Goal: Task Accomplishment & Management: Manage account settings

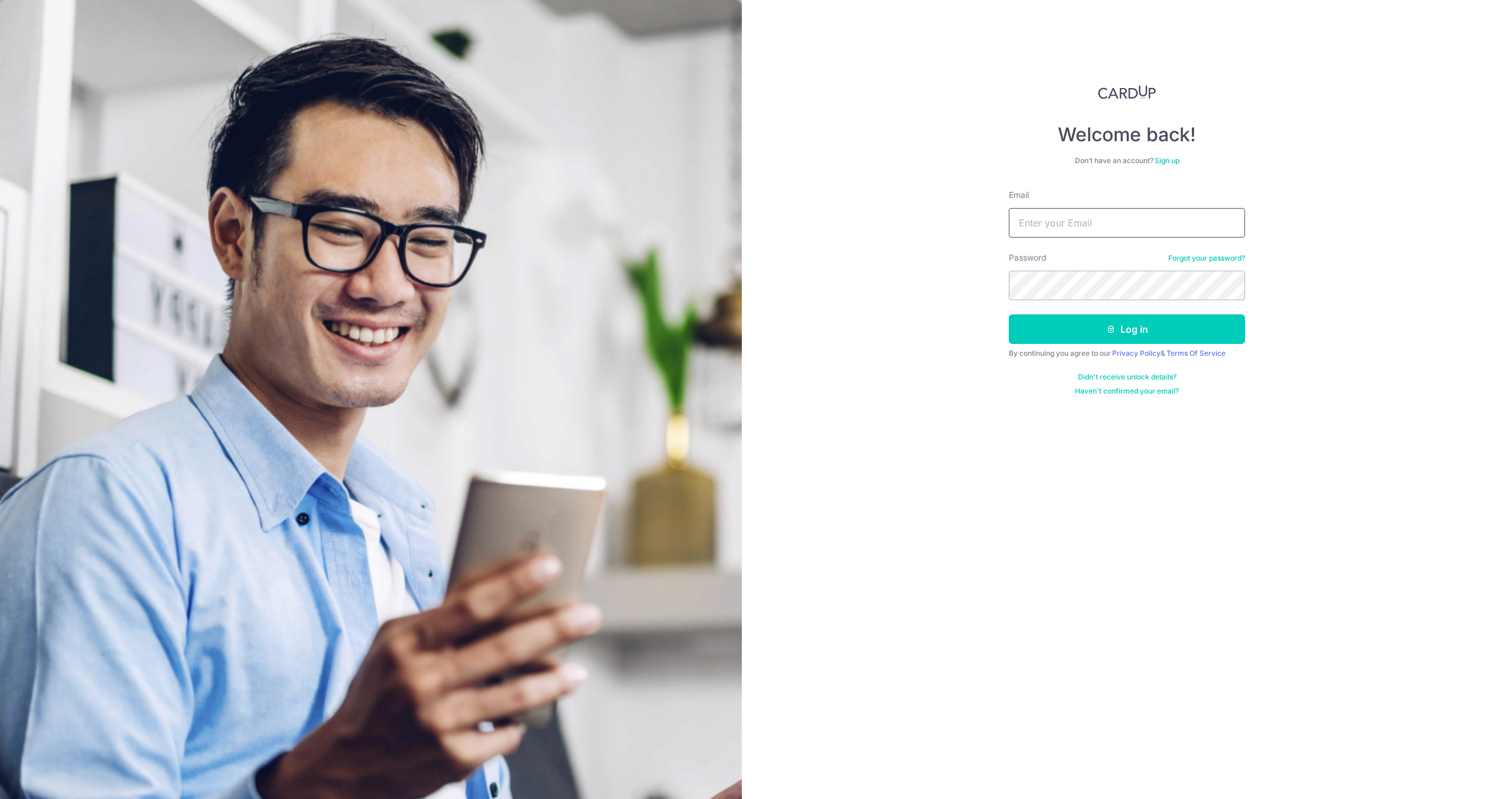
click at [1084, 228] on input "Email" at bounding box center [1126, 223] width 237 height 30
type input "[EMAIL_ADDRESS][DOMAIN_NAME]"
click at [1153, 331] on button "Log in" at bounding box center [1126, 329] width 237 height 30
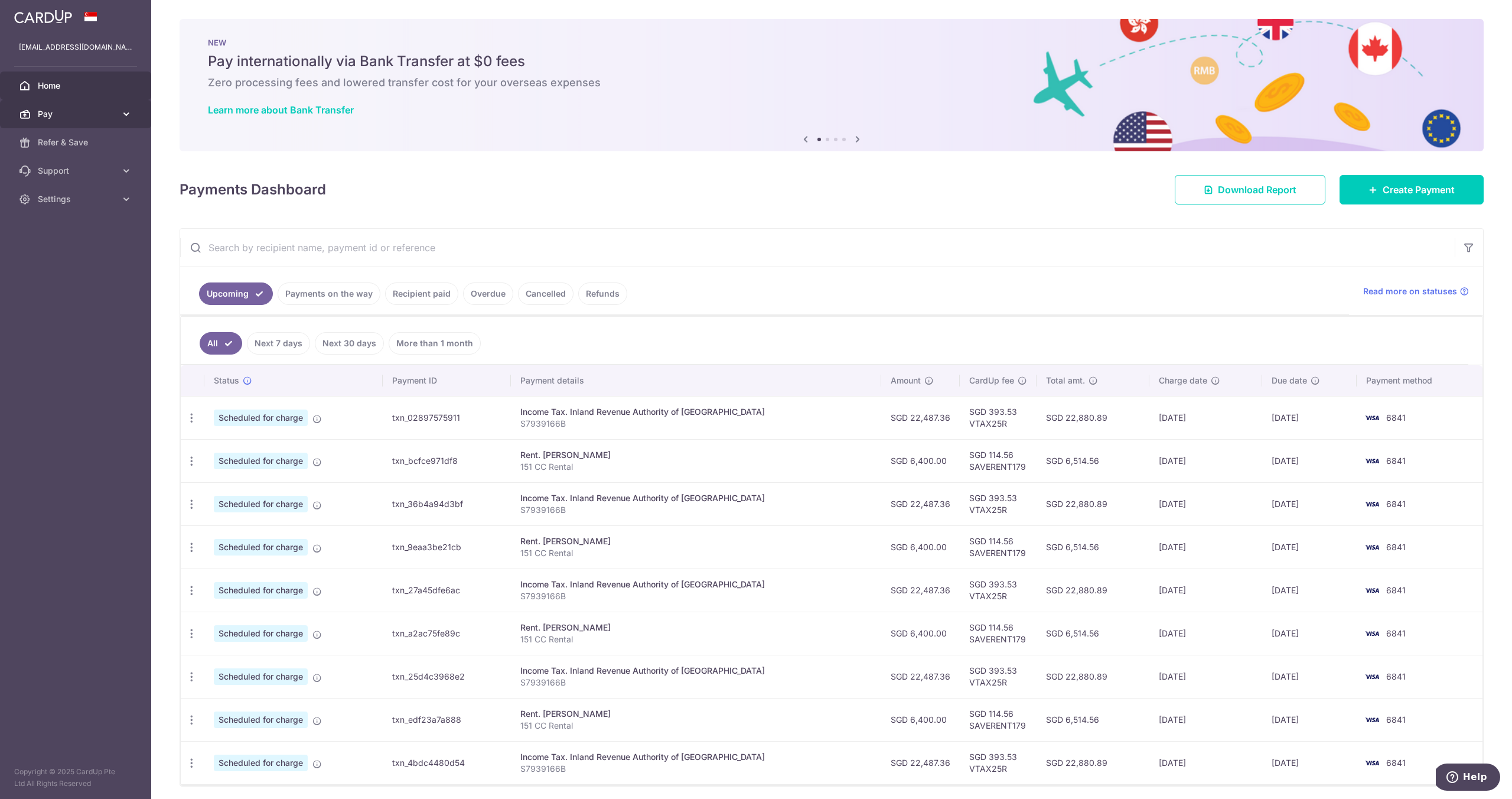
click at [98, 117] on span "Pay" at bounding box center [77, 114] width 78 height 12
click at [803, 139] on icon at bounding box center [805, 139] width 14 height 15
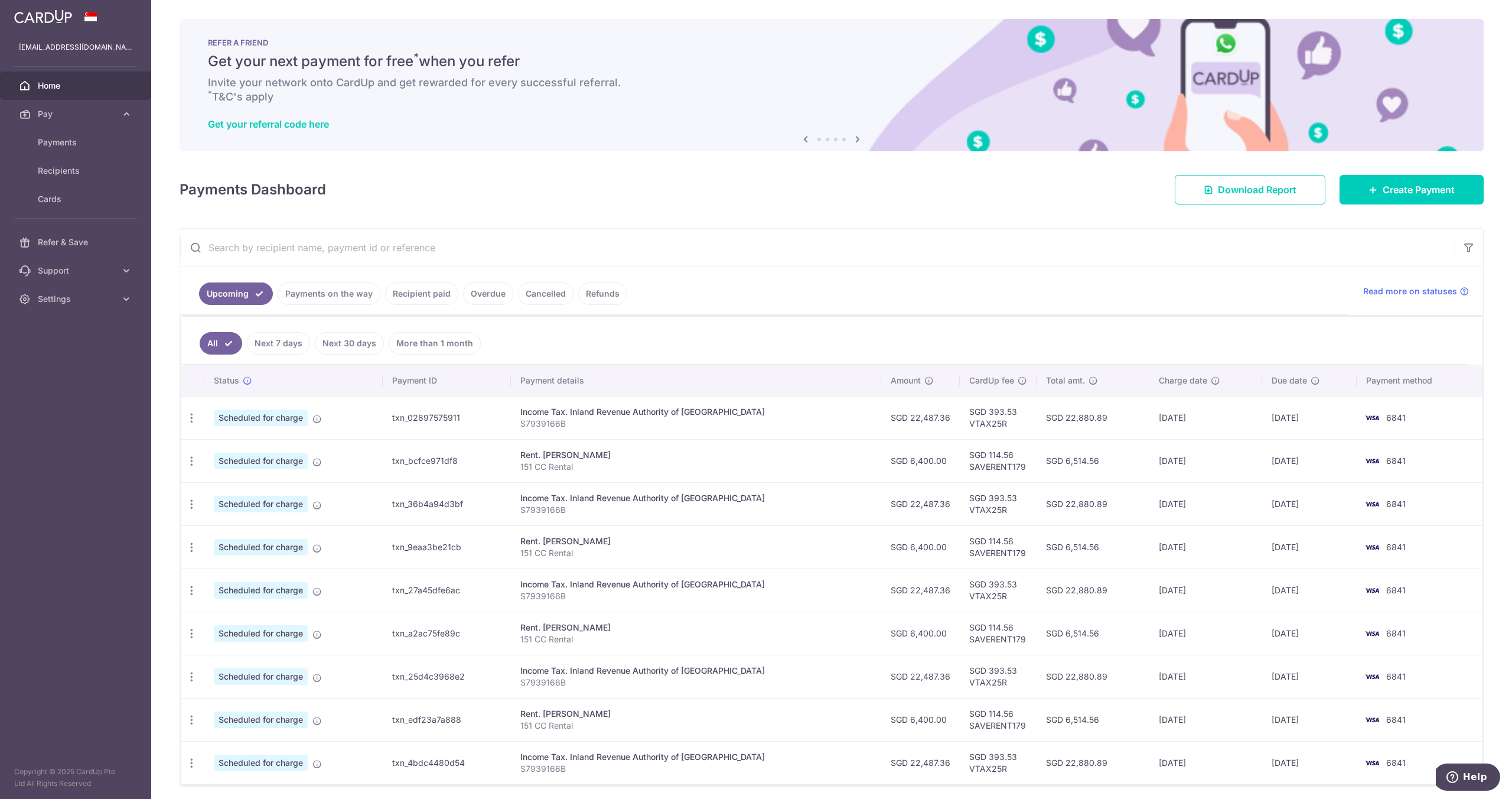
click at [803, 139] on icon at bounding box center [805, 139] width 14 height 15
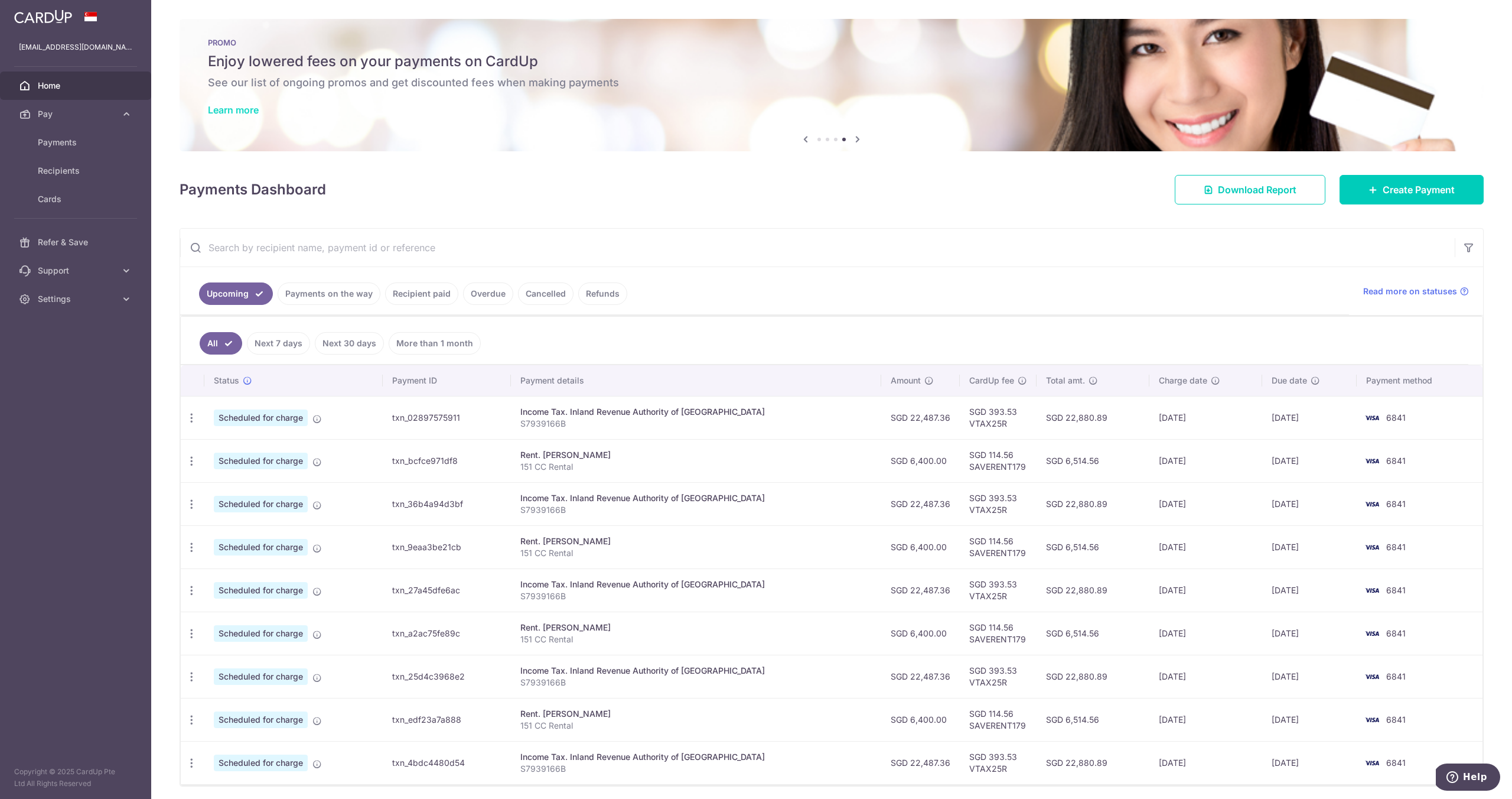
click at [223, 108] on link "Learn more" at bounding box center [233, 110] width 51 height 12
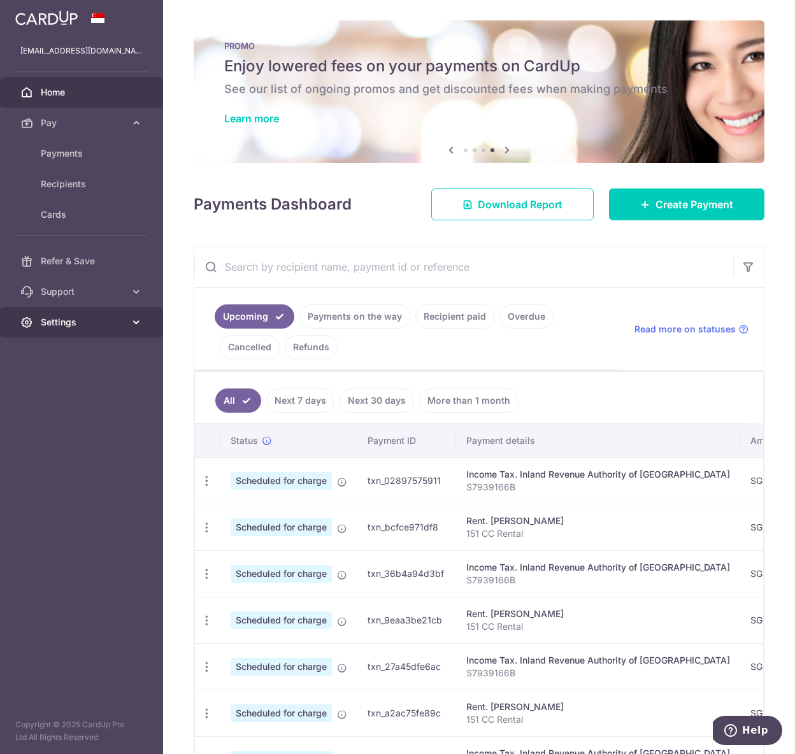
click at [66, 320] on span "Settings" at bounding box center [83, 322] width 84 height 13
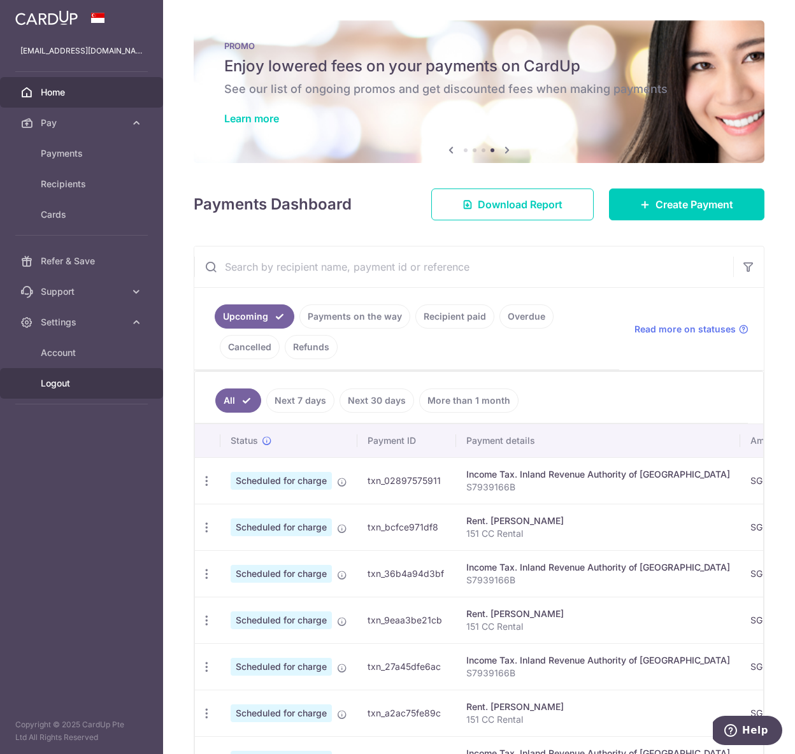
click at [67, 385] on span "Logout" at bounding box center [83, 383] width 84 height 13
